Goal: Information Seeking & Learning: Learn about a topic

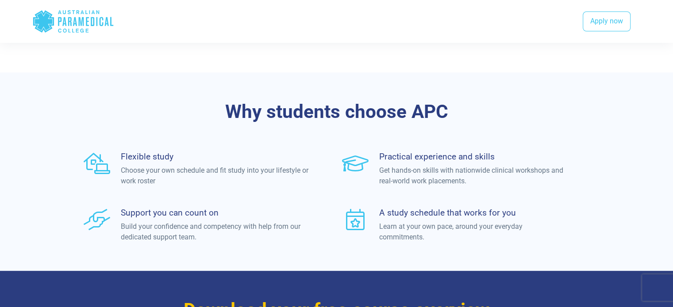
scroll to position [486, 0]
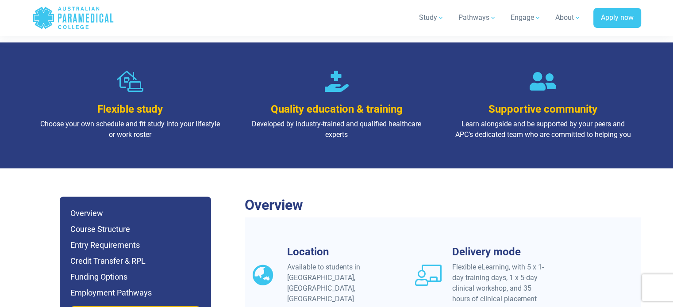
scroll to position [707, 0]
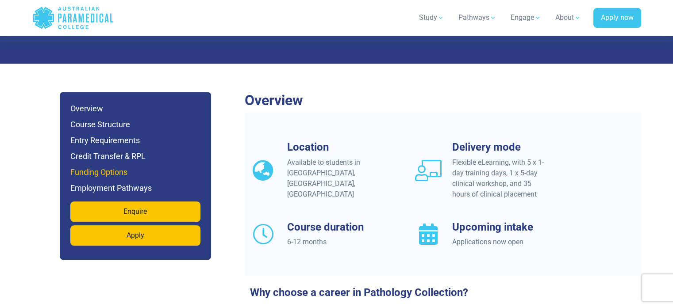
click at [111, 166] on h6 "Funding Options" at bounding box center [135, 172] width 130 height 12
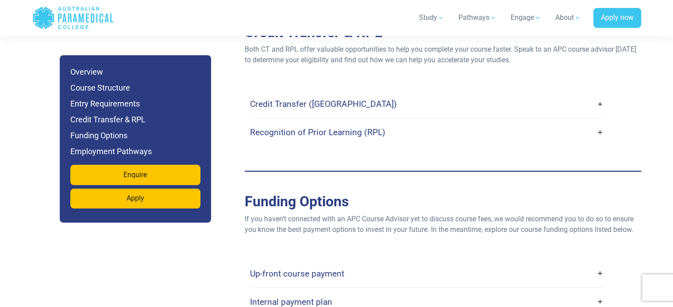
scroll to position [2470, 0]
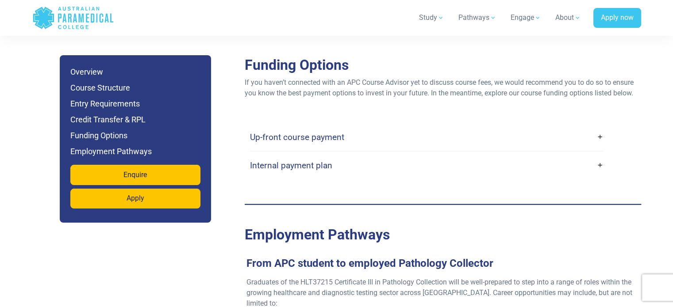
click at [601, 127] on link "Up-front course payment" at bounding box center [426, 137] width 353 height 21
click at [598, 127] on link "Up-front course payment" at bounding box center [426, 137] width 353 height 21
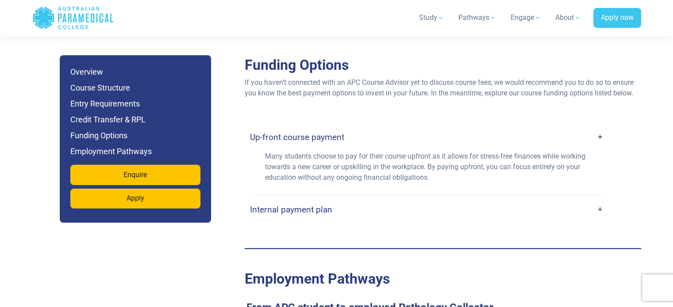
click at [600, 127] on link "Up-front course payment" at bounding box center [426, 137] width 353 height 21
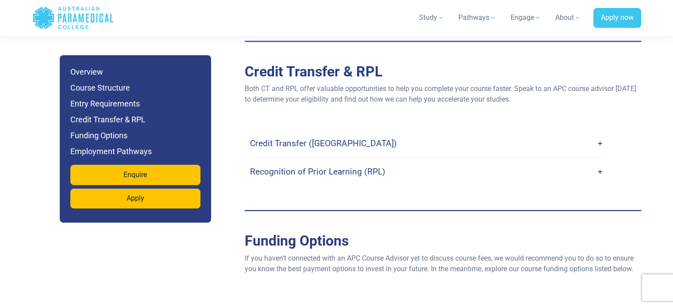
scroll to position [2293, 0]
click at [600, 134] on link "Credit Transfer ([GEOGRAPHIC_DATA])" at bounding box center [426, 144] width 353 height 21
drag, startPoint x: 601, startPoint y: 131, endPoint x: 552, endPoint y: 119, distance: 50.1
click at [601, 134] on link "Credit Transfer ([GEOGRAPHIC_DATA])" at bounding box center [426, 144] width 353 height 21
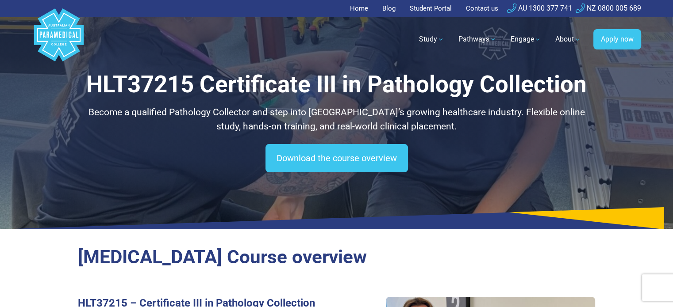
scroll to position [0, 0]
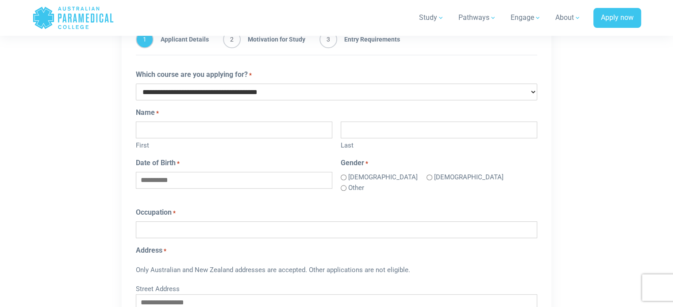
scroll to position [575, 0]
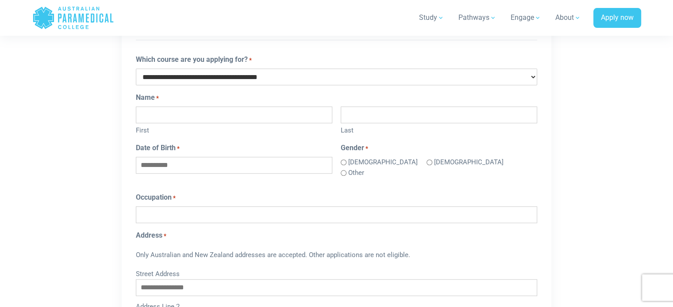
click at [385, 70] on select "**********" at bounding box center [336, 77] width 401 height 17
select select "**********"
click at [136, 69] on select "**********" at bounding box center [336, 77] width 401 height 17
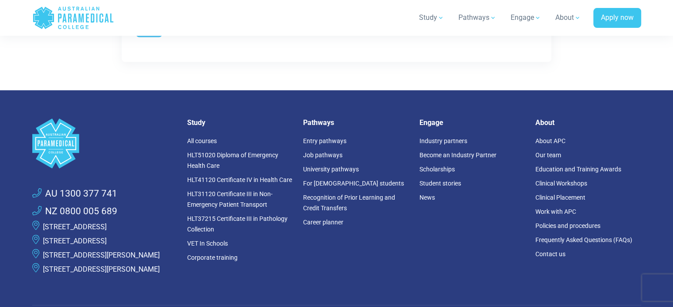
scroll to position [1061, 0]
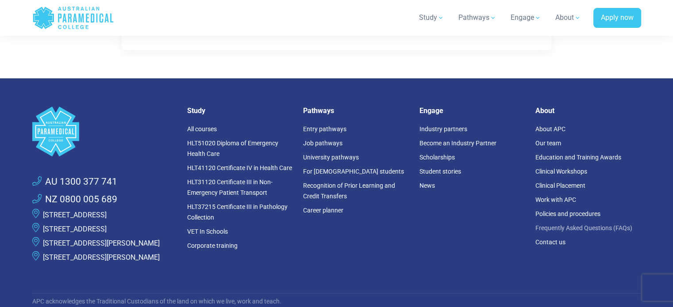
click at [578, 225] on link "Frequently Asked Questions (FAQs)" at bounding box center [583, 228] width 97 height 7
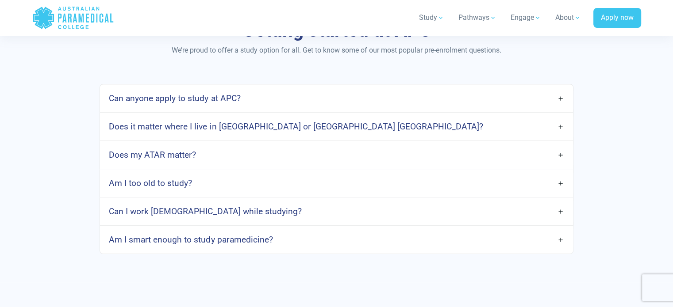
scroll to position [442, 0]
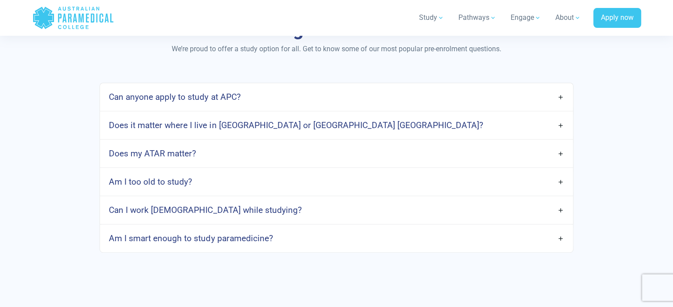
click at [330, 125] on h4 "Does it matter where I live in Australia or Aotearoa New Zealand?" at bounding box center [296, 125] width 374 height 10
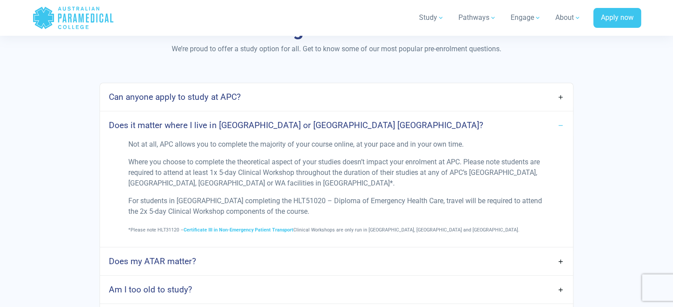
click at [333, 124] on h4 "Does it matter where I live in Australia or Aotearoa New Zealand?" at bounding box center [296, 125] width 374 height 10
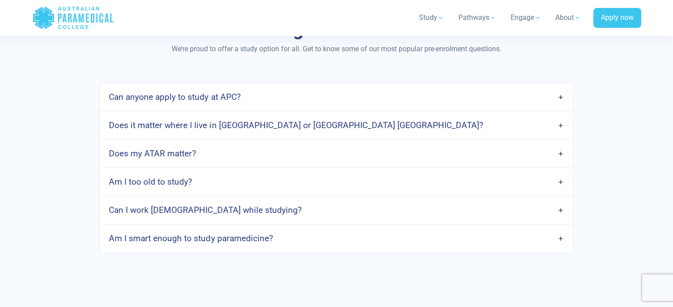
click at [159, 184] on h4 "Am I too old to study?" at bounding box center [150, 182] width 83 height 10
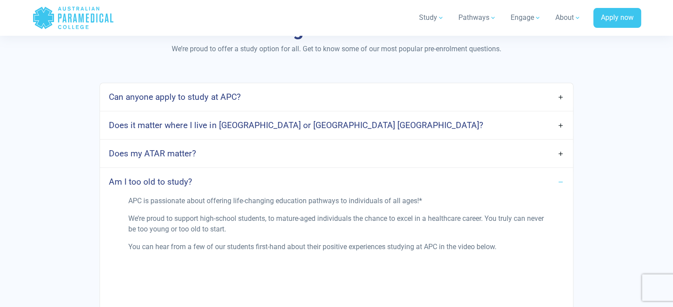
click at [168, 183] on h4 "Am I too old to study?" at bounding box center [150, 182] width 83 height 10
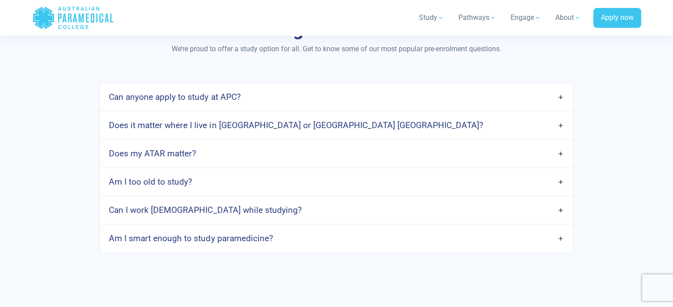
click at [231, 211] on h4 "Can I work full-time while studying?" at bounding box center [205, 210] width 192 height 10
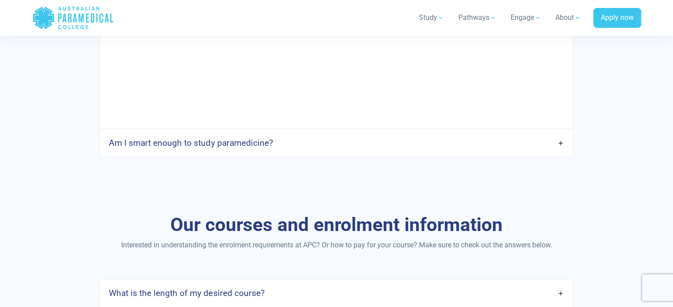
scroll to position [840, 0]
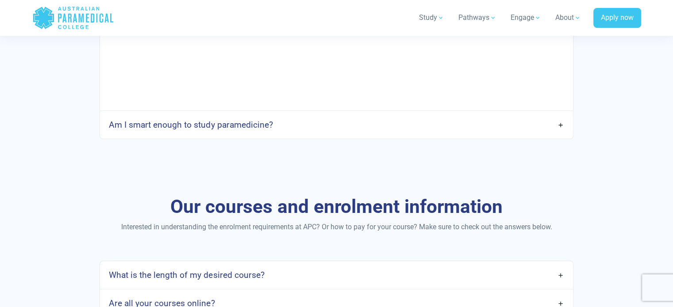
click at [237, 128] on h4 "Am I smart enough to study paramedicine?" at bounding box center [191, 125] width 164 height 10
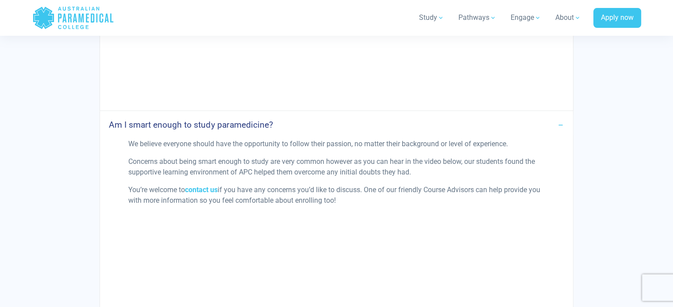
click at [245, 120] on h4 "Am I smart enough to study paramedicine?" at bounding box center [191, 125] width 164 height 10
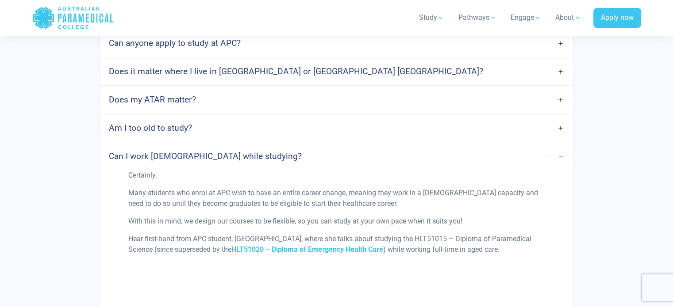
scroll to position [486, 0]
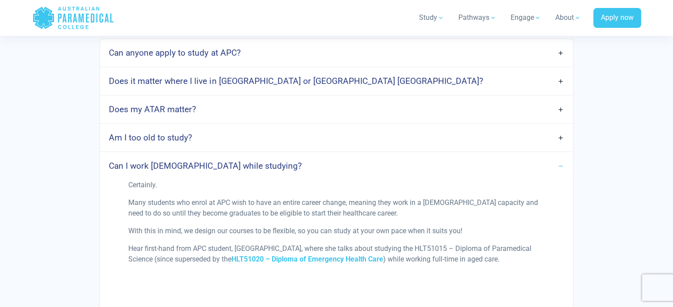
click at [218, 168] on h4 "Can I work full-time while studying?" at bounding box center [205, 166] width 192 height 10
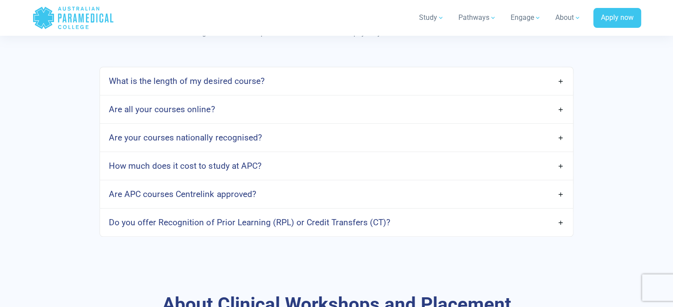
scroll to position [752, 0]
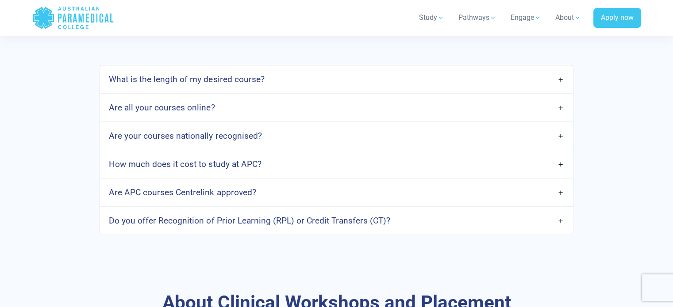
click at [258, 163] on h4 "How much does it cost to study at APC?" at bounding box center [185, 164] width 152 height 10
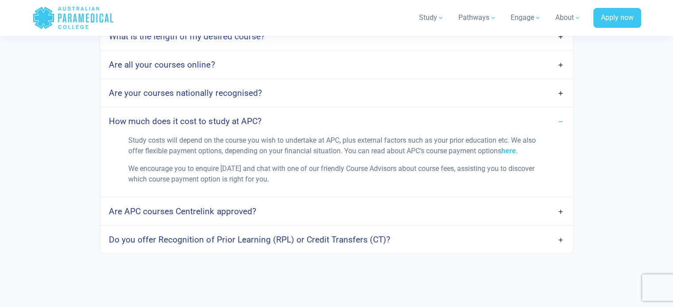
scroll to position [796, 0]
click at [245, 205] on h4 "Are APC courses Centrelink approved?" at bounding box center [182, 210] width 147 height 10
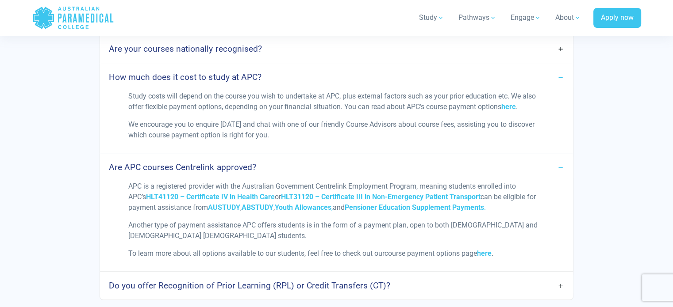
scroll to position [840, 0]
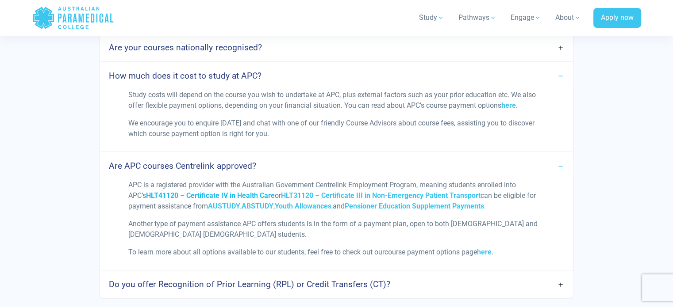
click at [247, 194] on span "HLT41120 – Certificate IV in Health Care" at bounding box center [210, 195] width 129 height 8
click at [449, 206] on span "Pensioner Education Supplement Payments" at bounding box center [413, 206] width 139 height 8
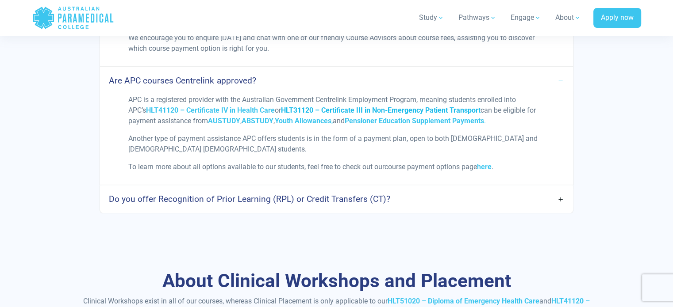
scroll to position [929, 0]
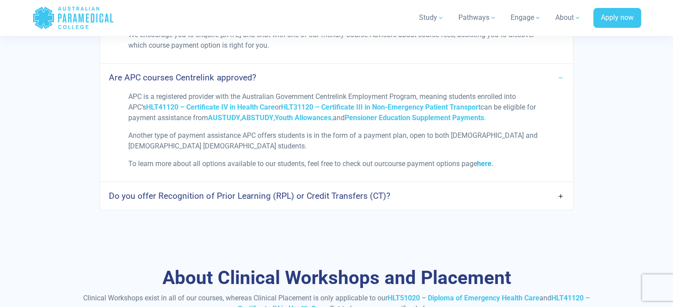
click at [489, 162] on strong "here" at bounding box center [484, 164] width 15 height 8
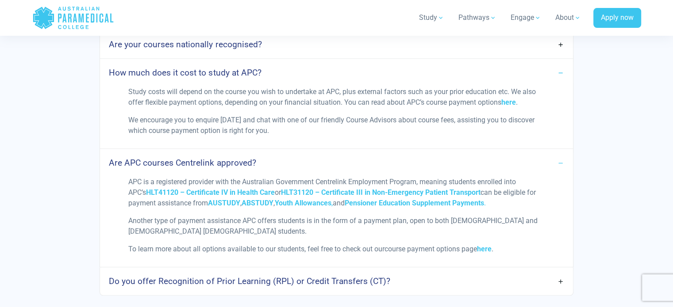
scroll to position [840, 0]
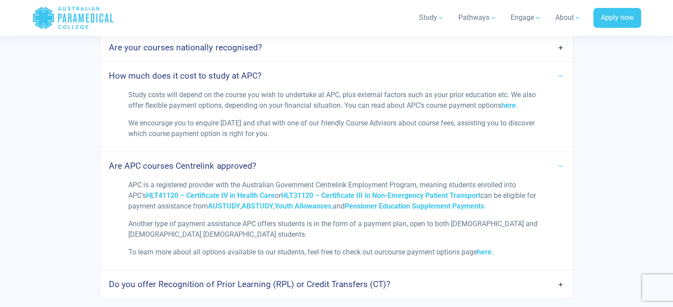
click at [561, 167] on link "Are APC courses Centrelink approved?" at bounding box center [336, 166] width 472 height 21
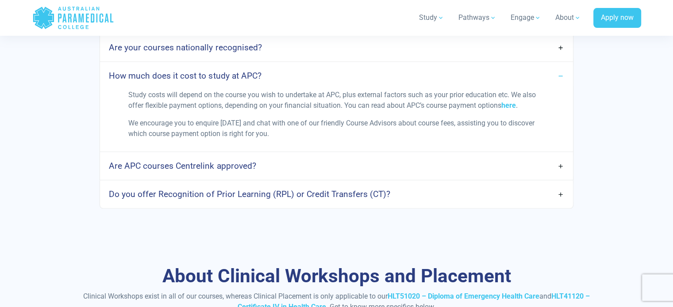
click at [559, 76] on link "How much does it cost to study at APC?" at bounding box center [336, 75] width 472 height 21
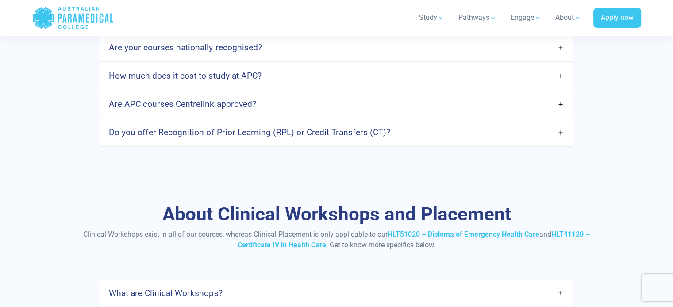
click at [342, 134] on h4 "Do you offer Recognition of Prior Learning (RPL) or Credit Transfers (CT)?" at bounding box center [249, 132] width 281 height 10
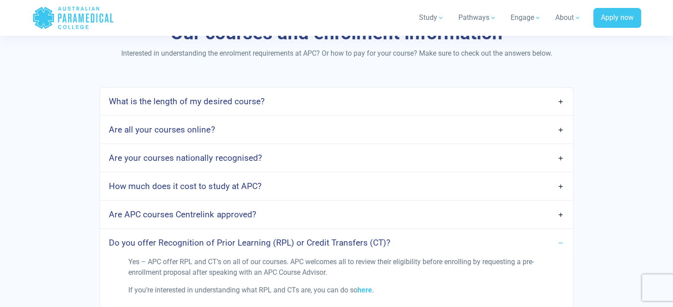
scroll to position [707, 0]
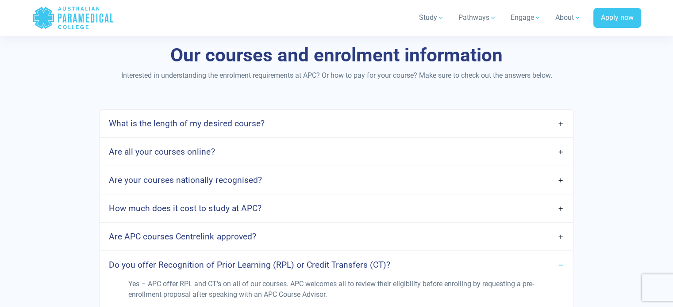
click at [557, 263] on link "Do you offer Recognition of Prior Learning (RPL) or Credit Transfers (CT)?" at bounding box center [336, 265] width 472 height 21
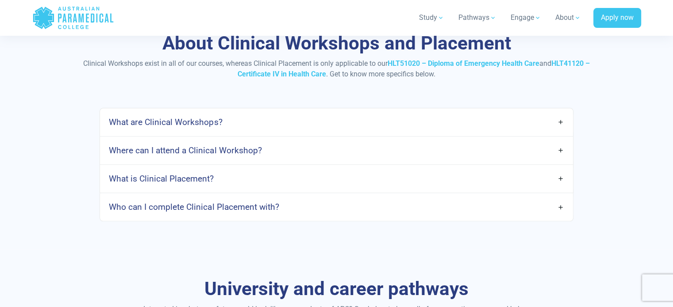
scroll to position [1017, 0]
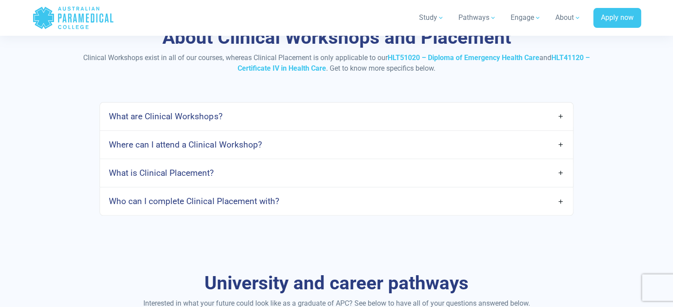
click at [226, 107] on link "What are Clinical Workshops?" at bounding box center [336, 116] width 472 height 21
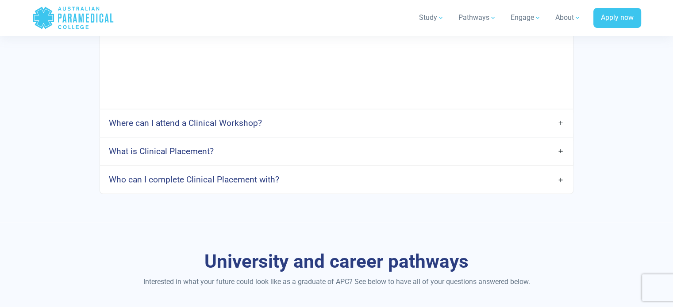
scroll to position [1371, 0]
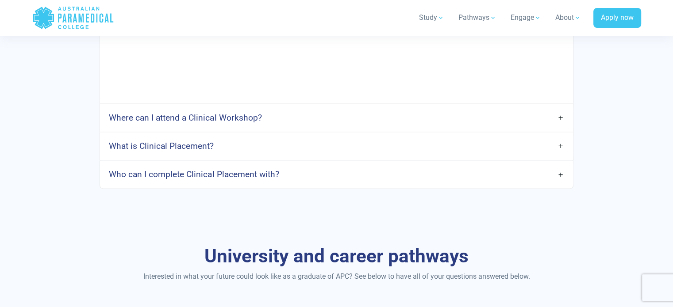
click at [180, 116] on h4 "Where can I attend a Clinical Workshop?" at bounding box center [185, 118] width 153 height 10
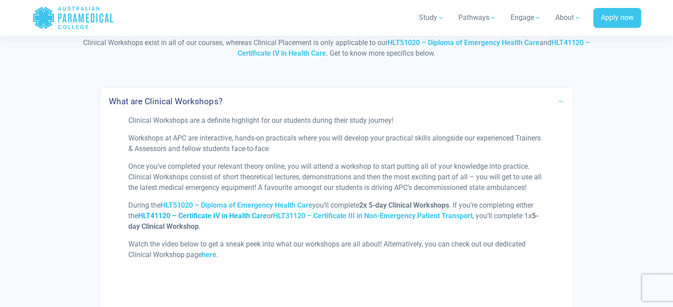
scroll to position [1017, 0]
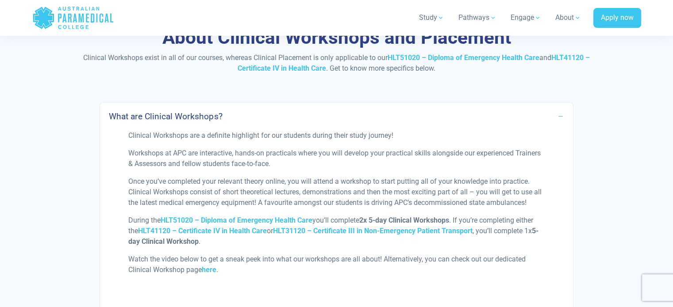
click at [561, 113] on link "What are Clinical Workshops?" at bounding box center [336, 116] width 472 height 21
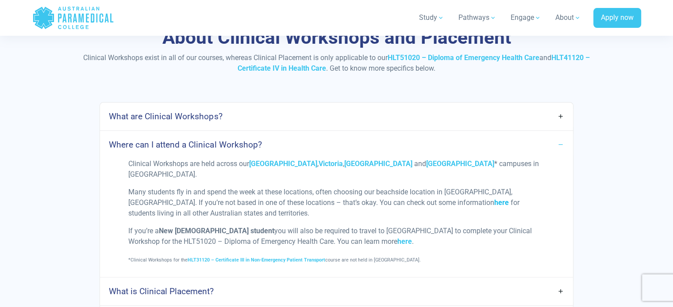
click at [494, 199] on strong "here" at bounding box center [501, 203] width 15 height 8
click at [560, 145] on link "Where can I attend a Clinical Workshop?" at bounding box center [336, 144] width 472 height 21
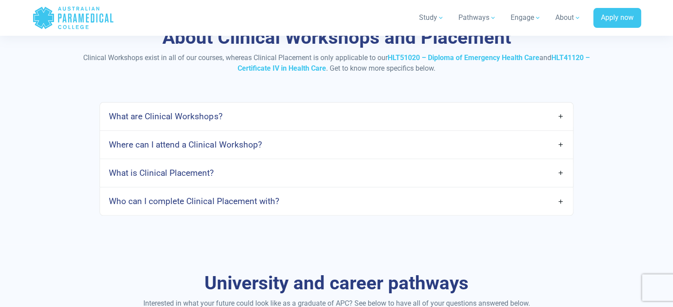
click at [557, 170] on link "What is Clinical Placement?" at bounding box center [336, 173] width 472 height 21
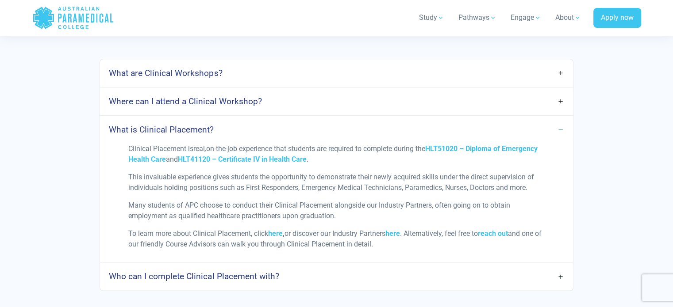
scroll to position [1061, 0]
click at [560, 127] on link "What is Clinical Placement?" at bounding box center [336, 129] width 472 height 21
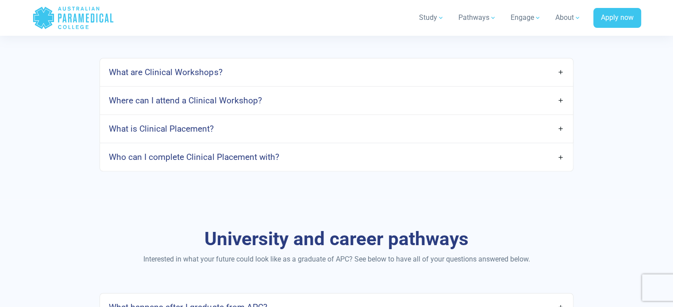
click at [566, 155] on link "Who can I complete Clinical Placement with?" at bounding box center [336, 157] width 472 height 21
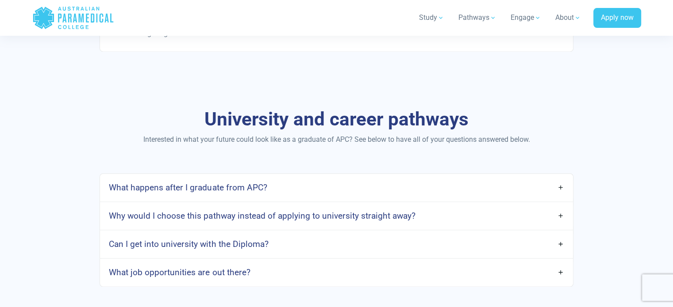
scroll to position [1327, 0]
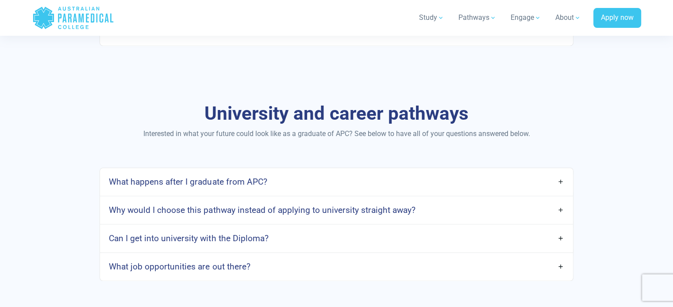
click at [564, 172] on link "What happens after I graduate from APC?" at bounding box center [336, 182] width 472 height 21
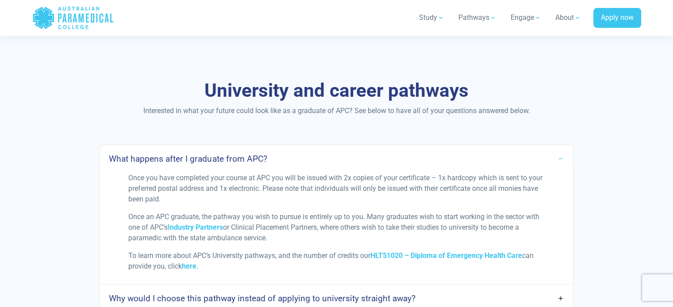
scroll to position [1415, 0]
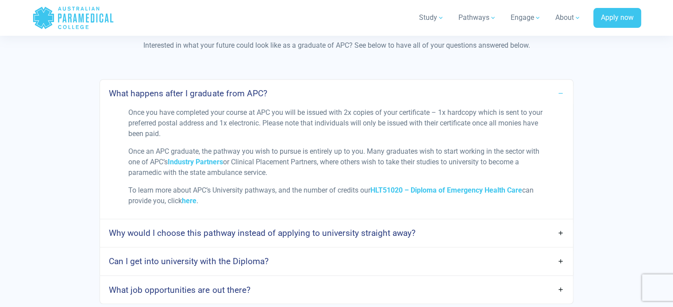
click at [559, 83] on link "What happens after I graduate from APC?" at bounding box center [336, 93] width 472 height 21
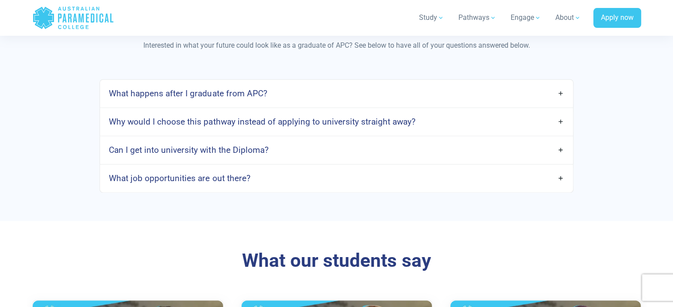
click at [561, 111] on link "Why would I choose this pathway instead of applying to university straight away?" at bounding box center [336, 121] width 472 height 21
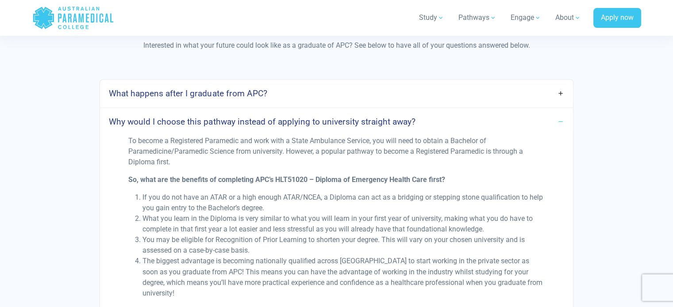
click at [561, 111] on link "Why would I choose this pathway instead of applying to university straight away?" at bounding box center [336, 121] width 472 height 21
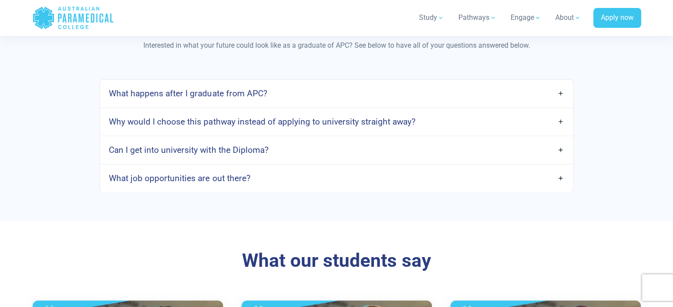
click at [562, 140] on link "Can I get into university with the Diploma?" at bounding box center [336, 150] width 472 height 21
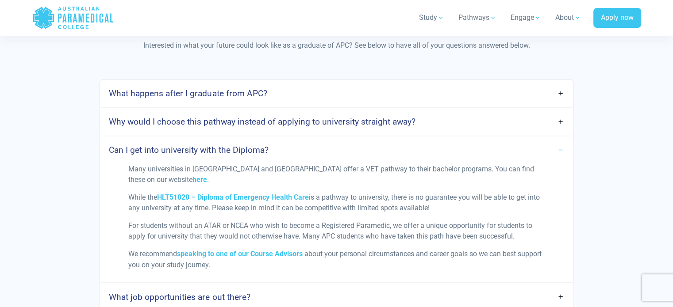
click at [566, 140] on link "Can I get into university with the Diploma?" at bounding box center [336, 150] width 472 height 21
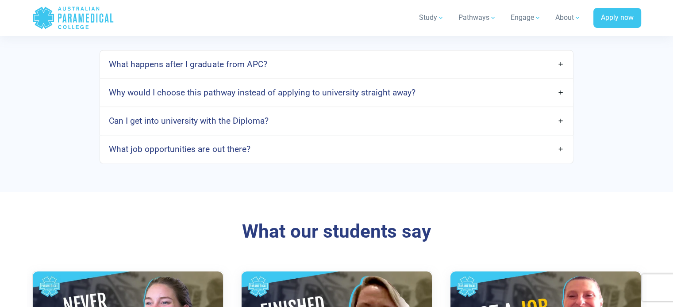
scroll to position [1548, 0]
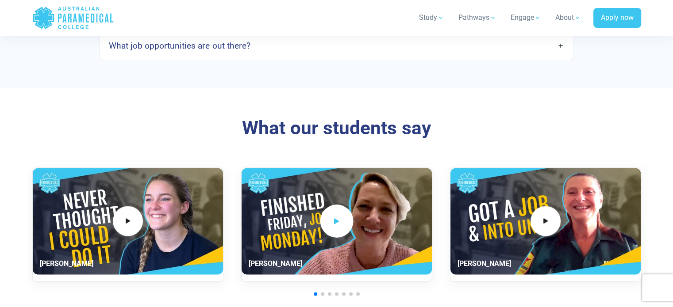
click at [333, 214] on icon "2 / 9" at bounding box center [337, 221] width 10 height 15
click at [551, 211] on span "3 / 9" at bounding box center [544, 221] width 33 height 33
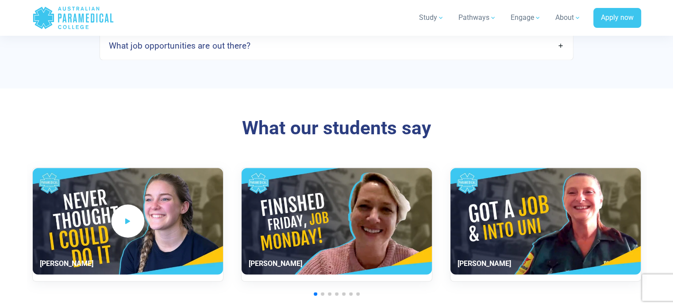
click at [136, 208] on span "1 / 9" at bounding box center [127, 221] width 33 height 33
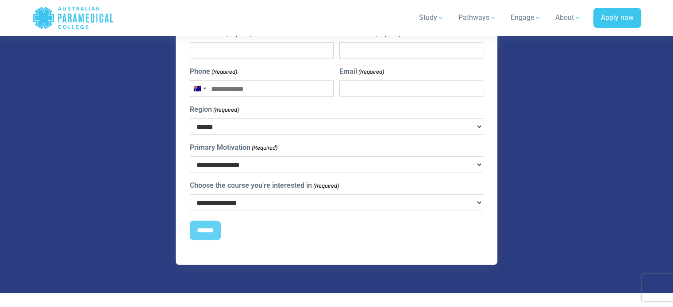
scroll to position [1990, 0]
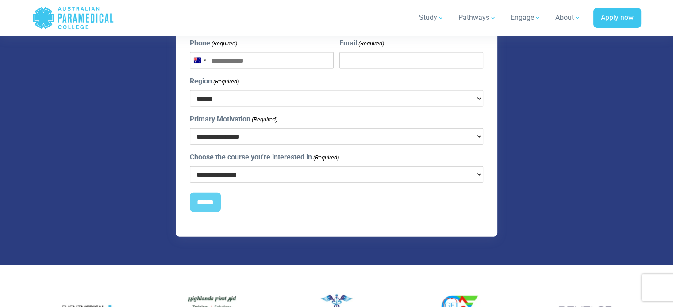
click at [230, 166] on select "**********" at bounding box center [337, 174] width 294 height 17
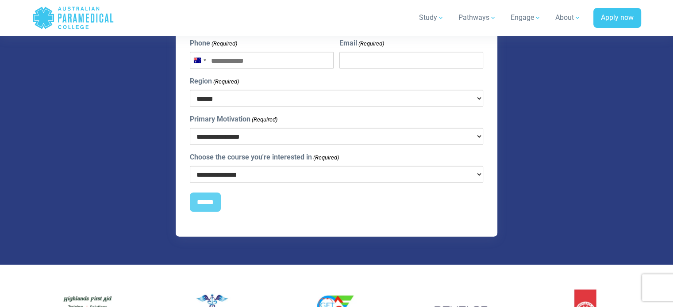
click at [103, 158] on div "**********" at bounding box center [337, 111] width 528 height 251
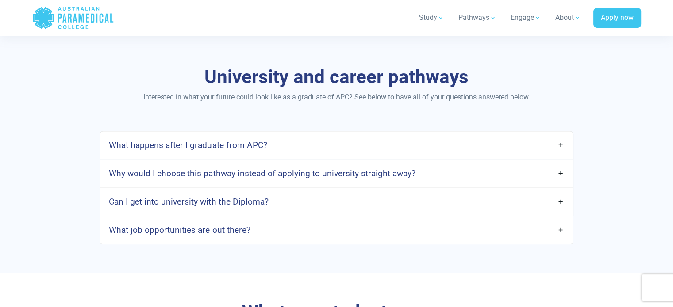
scroll to position [1282, 0]
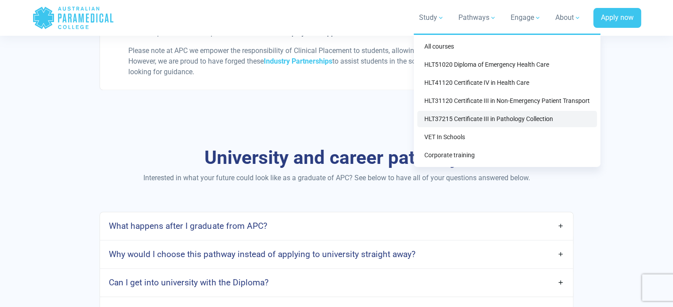
click at [536, 116] on link "HLT37215 Certificate III in Pathology Collection" at bounding box center [507, 119] width 180 height 16
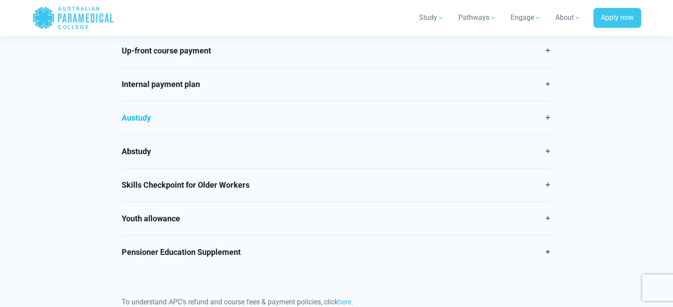
scroll to position [486, 0]
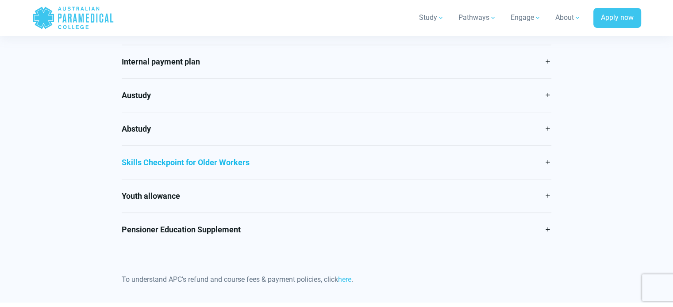
click at [235, 164] on link "Skills Checkpoint for Older Workers" at bounding box center [336, 162] width 429 height 33
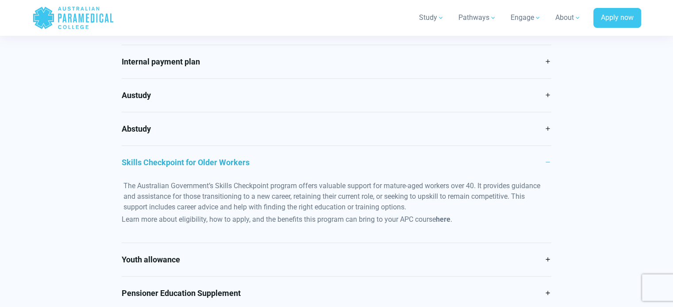
click at [235, 161] on link "Skills Checkpoint for Older Workers" at bounding box center [336, 162] width 429 height 33
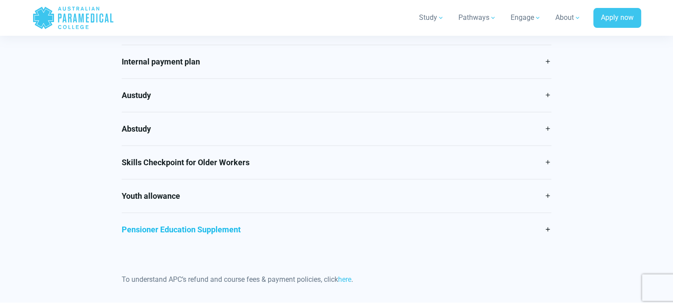
click at [187, 233] on link "Pensioner Education Supplement" at bounding box center [336, 229] width 429 height 33
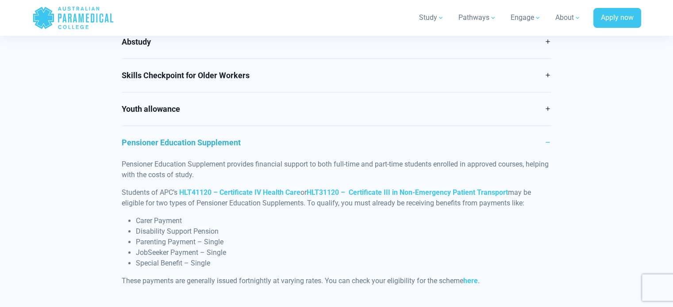
scroll to position [575, 0]
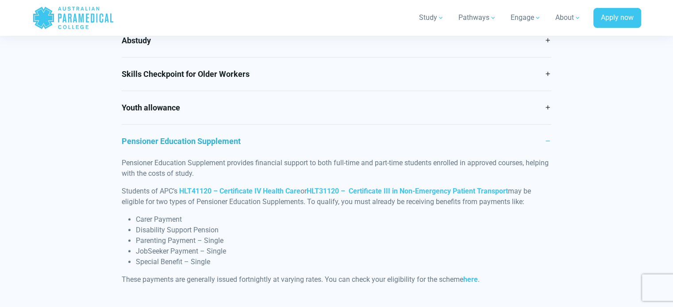
click at [207, 141] on link "Pensioner Education Supplement" at bounding box center [336, 141] width 429 height 33
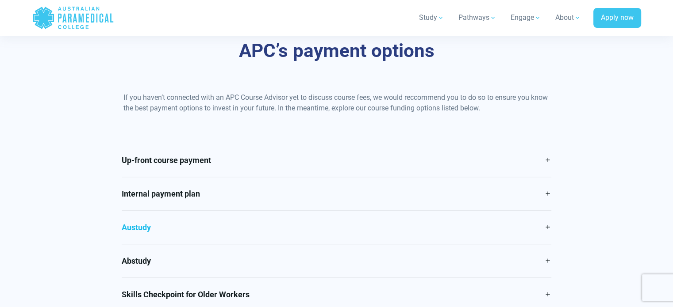
scroll to position [354, 0]
click at [136, 228] on link "Austudy" at bounding box center [336, 227] width 429 height 33
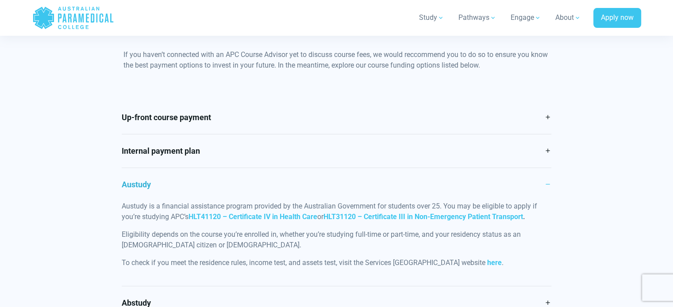
scroll to position [398, 0]
click at [142, 182] on link "Austudy" at bounding box center [336, 183] width 429 height 33
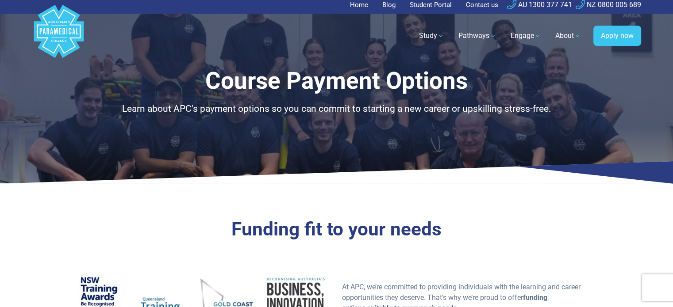
scroll to position [0, 0]
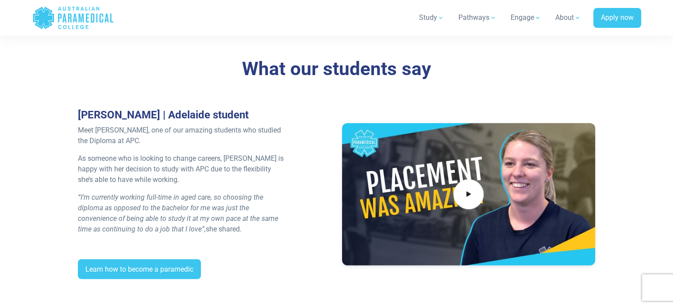
scroll to position [2299, 0]
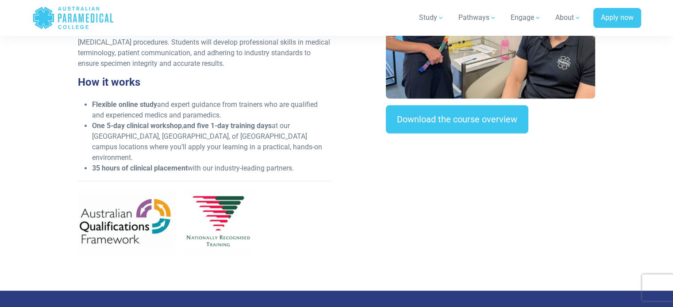
scroll to position [354, 0]
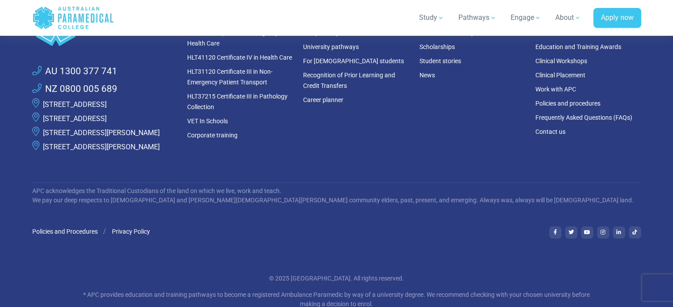
scroll to position [4332, 0]
